Goal: Find specific page/section: Find specific page/section

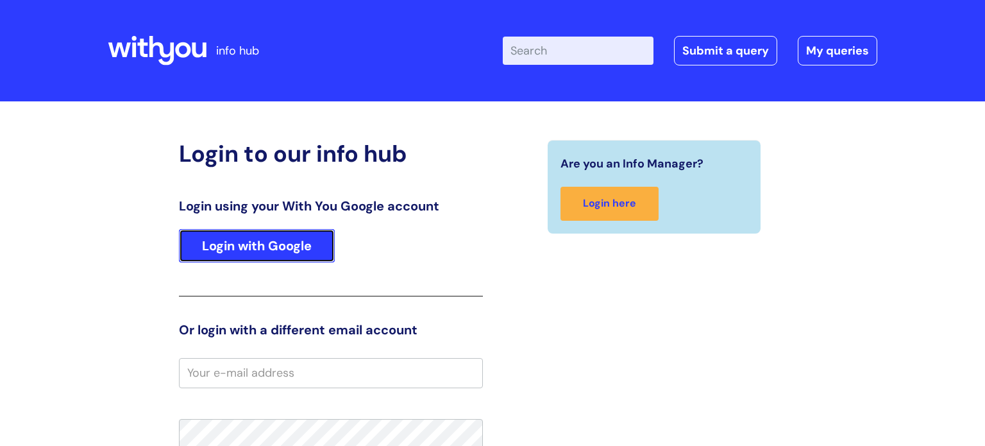
click at [317, 246] on link "Login with Google" at bounding box center [257, 245] width 156 height 33
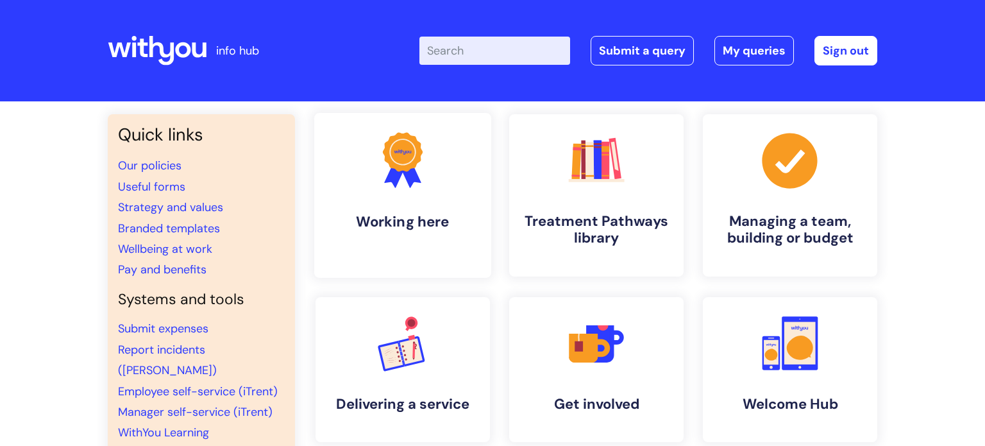
click at [419, 191] on icon ".cls-1{fill:#f89b22;}.cls-1,.cls-2,.cls-3{stroke-width:0px;}.cls-2{fill:#2d3cff…" at bounding box center [402, 159] width 63 height 63
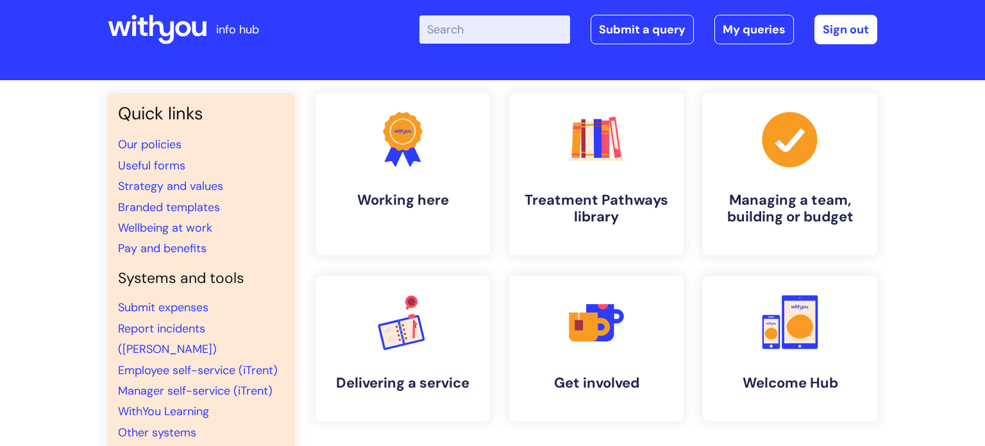
scroll to position [21, 0]
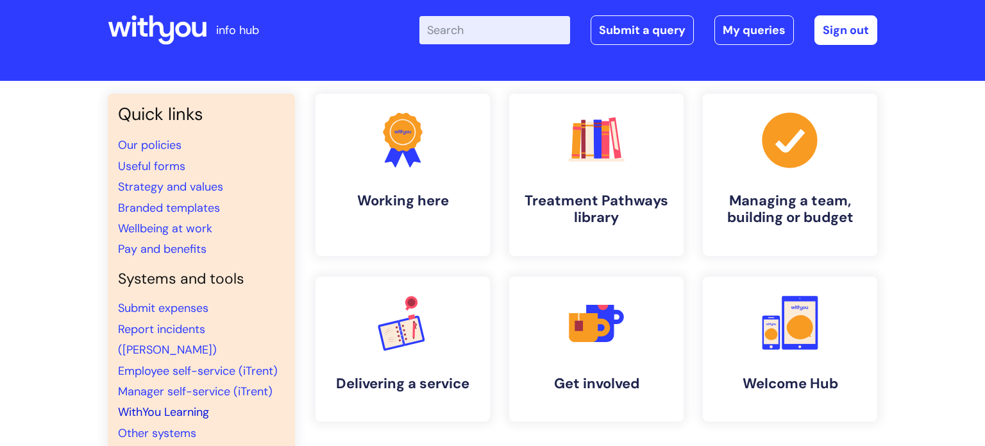
click at [196, 404] on link "WithYou Learning" at bounding box center [163, 411] width 91 height 15
